Goal: Check status

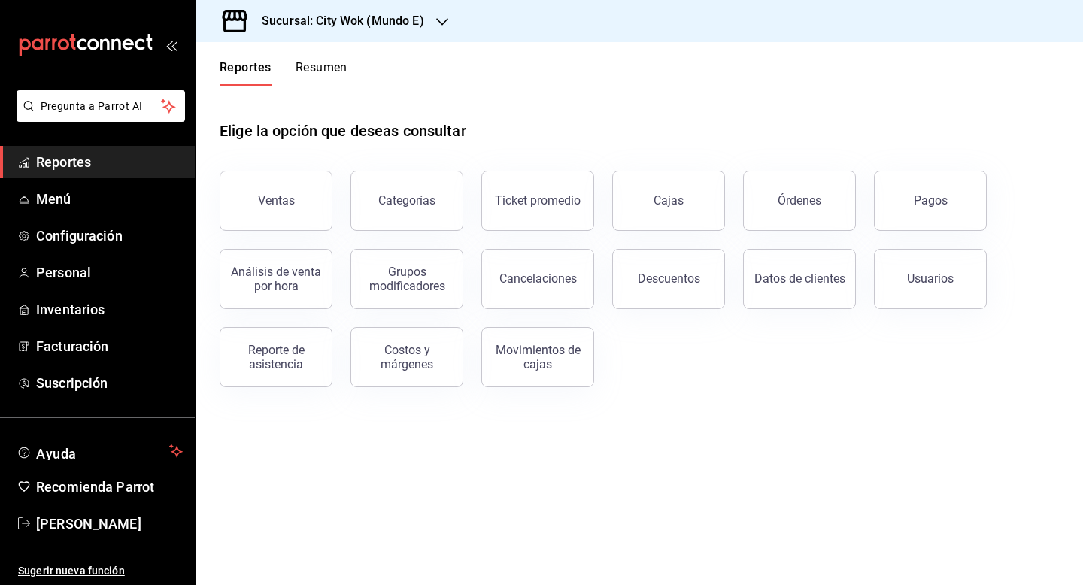
click at [317, 83] on button "Resumen" at bounding box center [321, 73] width 52 height 26
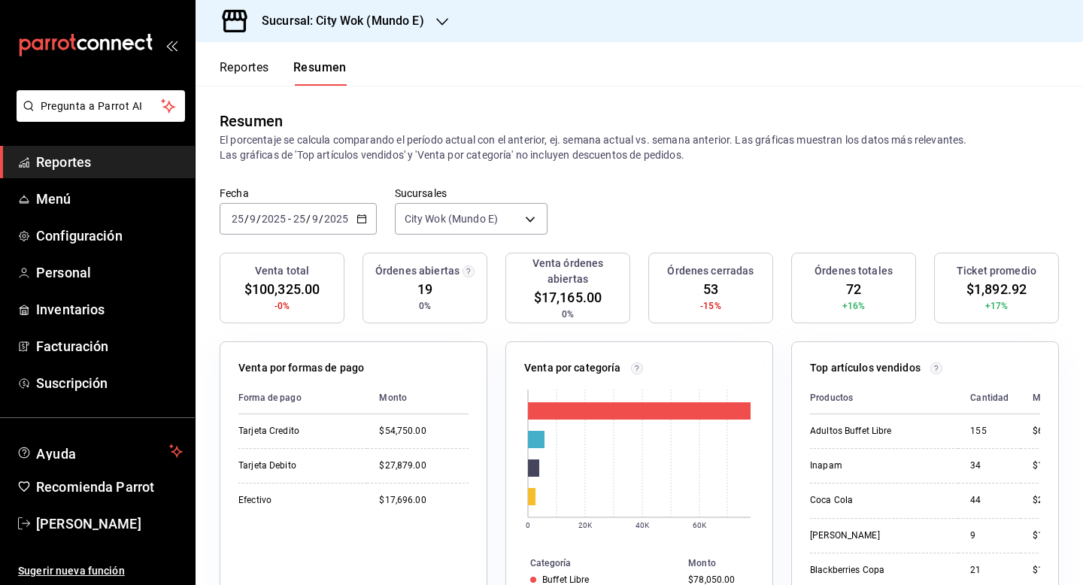
click at [414, 24] on h3 "Sucursal: City Wok (Mundo E)" at bounding box center [337, 21] width 174 height 18
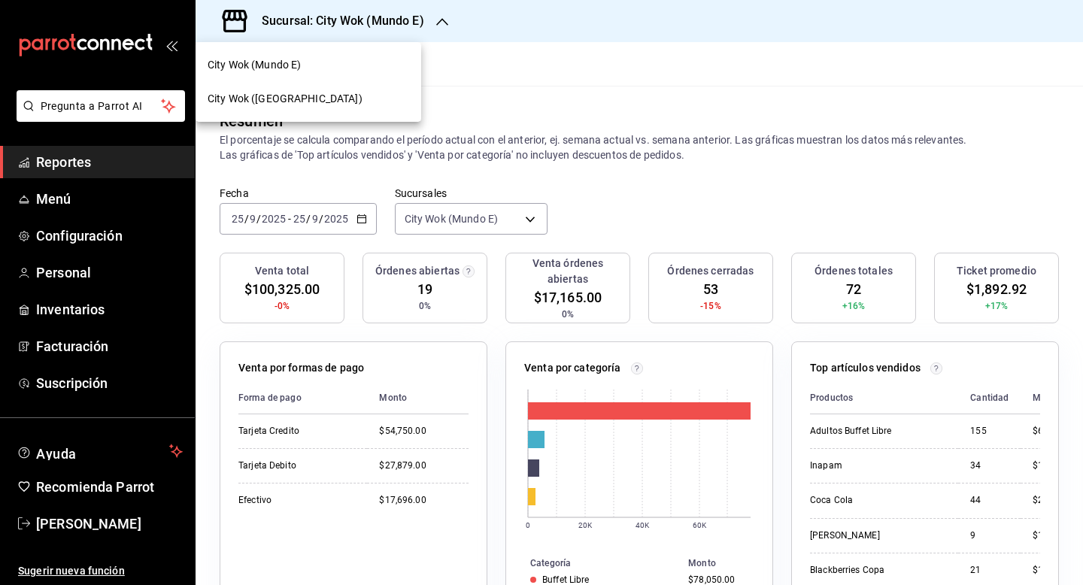
click at [335, 111] on div "City Wok ([GEOGRAPHIC_DATA])" at bounding box center [308, 99] width 226 height 34
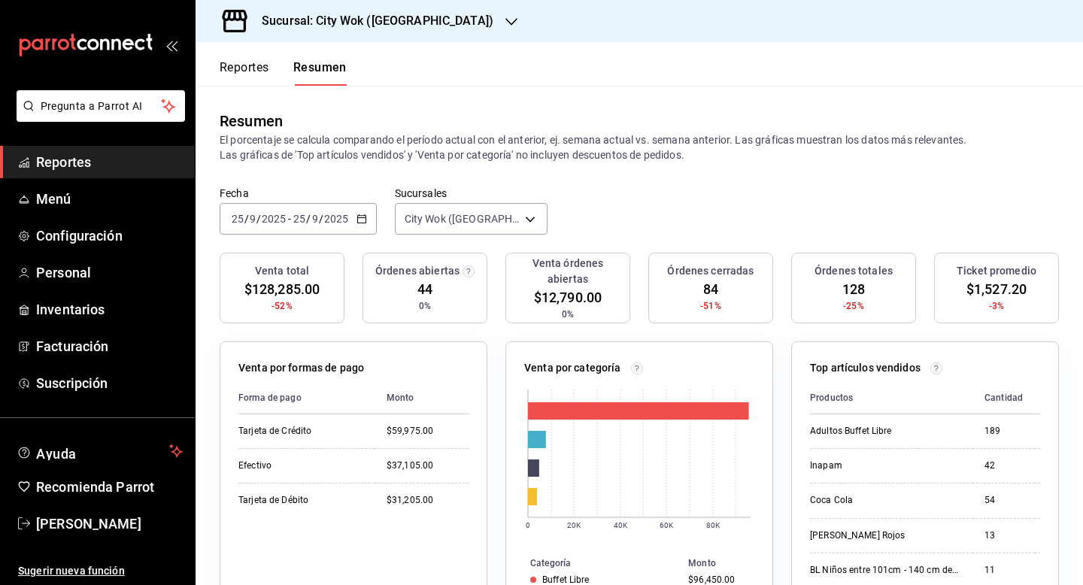
click at [348, 209] on div "[DATE] [DATE] - [DATE] [DATE]" at bounding box center [298, 219] width 157 height 32
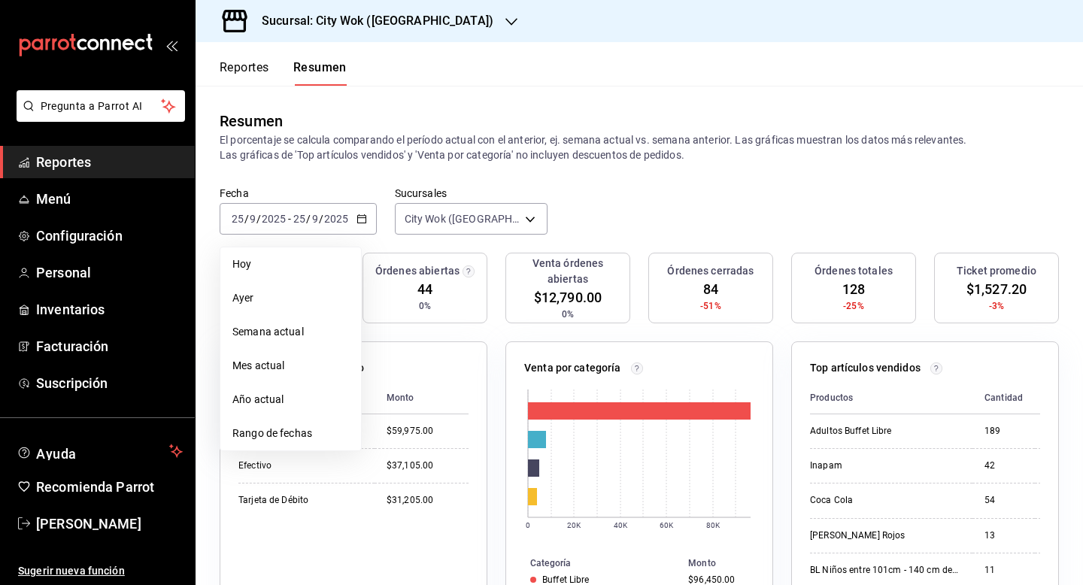
click at [305, 365] on span "Mes actual" at bounding box center [290, 366] width 117 height 16
